Goal: Task Accomplishment & Management: Manage account settings

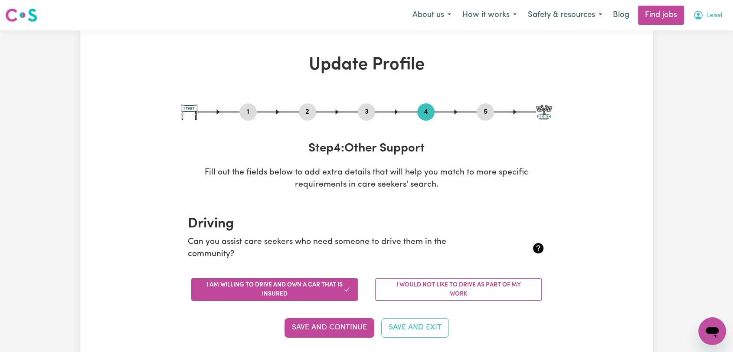
click at [720, 17] on span "Leisel" at bounding box center [714, 16] width 15 height 10
click at [673, 66] on link "Logout" at bounding box center [693, 66] width 69 height 16
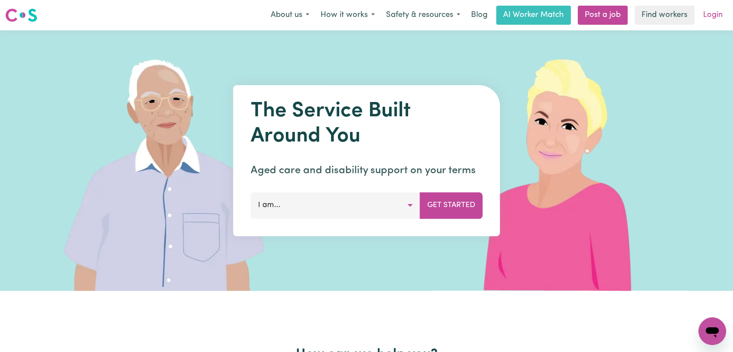
click at [719, 12] on link "Login" at bounding box center [713, 15] width 30 height 19
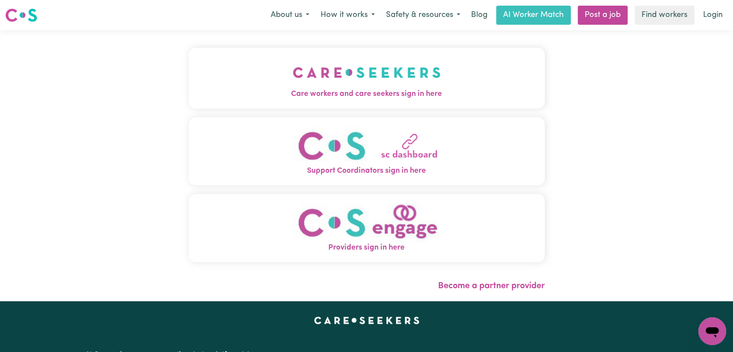
click at [439, 63] on button "Care workers and care seekers sign in here" at bounding box center [367, 78] width 356 height 61
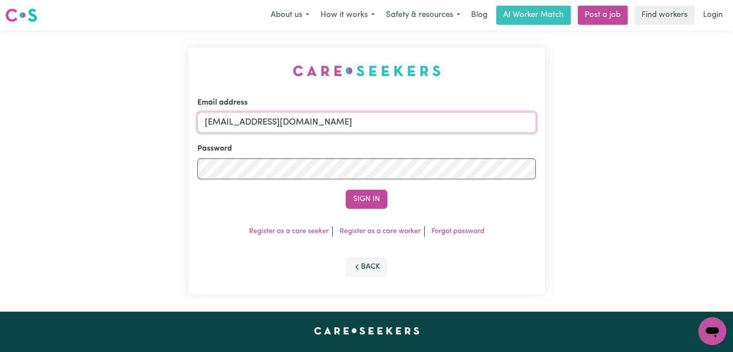
click at [434, 118] on input "[EMAIL_ADDRESS][DOMAIN_NAME]" at bounding box center [366, 122] width 339 height 21
drag, startPoint x: 250, startPoint y: 124, endPoint x: 407, endPoint y: 143, distance: 158.5
click at [407, 143] on form "Email address Superuser~[EMAIL_ADDRESS][DOMAIN_NAME] Password Sign In" at bounding box center [366, 152] width 339 height 111
type input "Superuser~[EMAIL_ADDRESS][DOMAIN_NAME]"
click at [363, 202] on button "Sign In" at bounding box center [367, 198] width 42 height 19
